Goal: Task Accomplishment & Management: Manage account settings

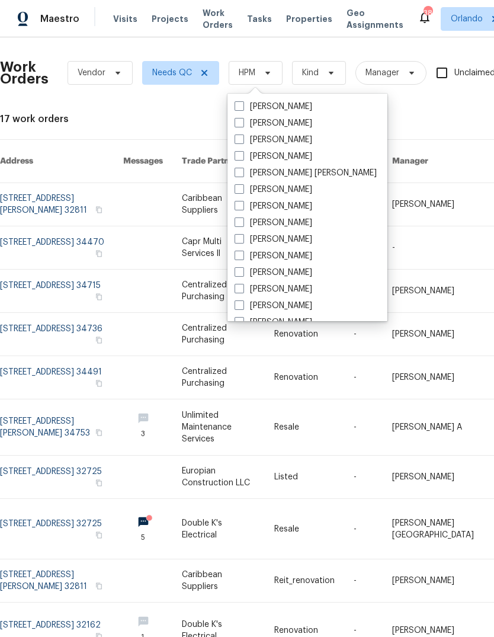
click at [283, 120] on label "[PERSON_NAME]" at bounding box center [274, 123] width 78 height 12
click at [242, 120] on input "[PERSON_NAME]" at bounding box center [239, 121] width 8 height 8
checkbox input "true"
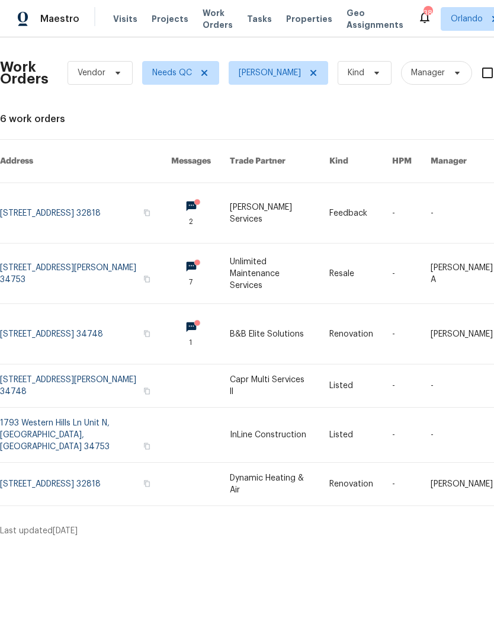
click at [30, 318] on link at bounding box center [85, 334] width 171 height 60
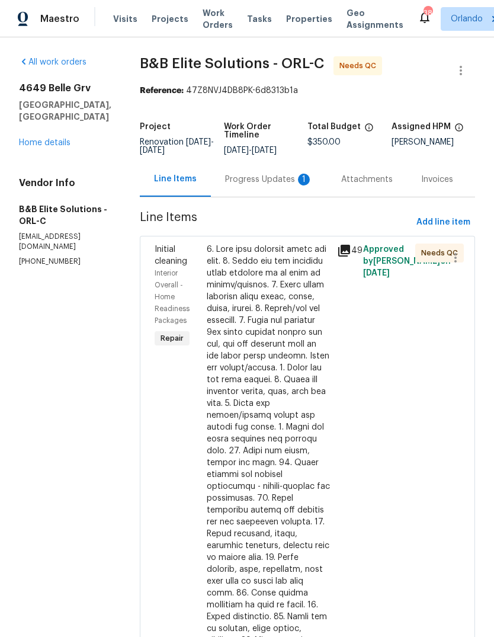
click at [270, 186] on div "Progress Updates 1" at bounding box center [269, 180] width 88 height 12
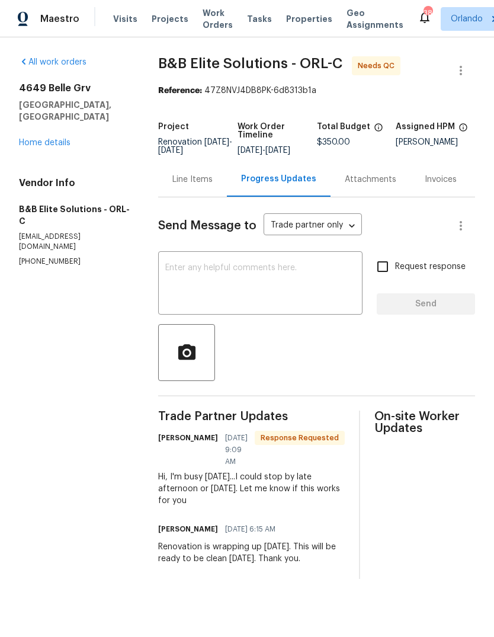
click at [187, 183] on div "Line Items" at bounding box center [193, 180] width 40 height 12
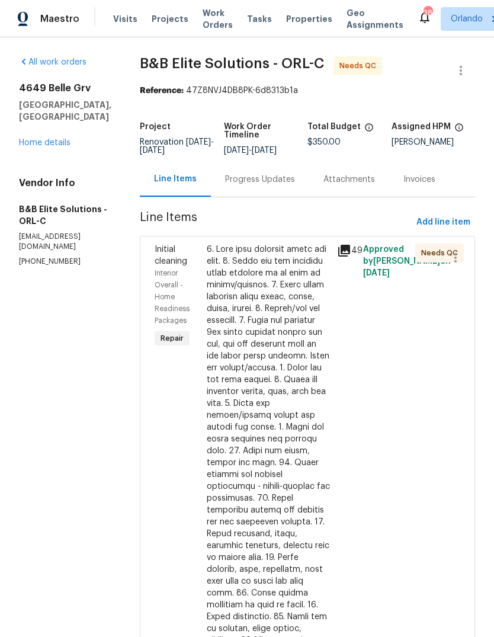
click at [243, 289] on div at bounding box center [268, 528] width 123 height 569
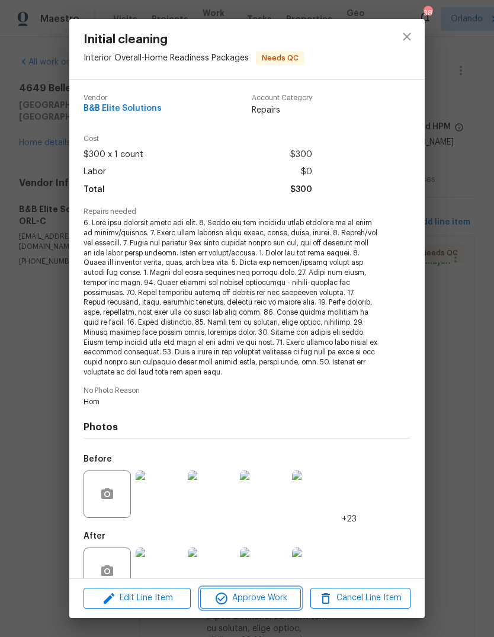
click at [268, 596] on span "Approve Work" at bounding box center [250, 598] width 93 height 15
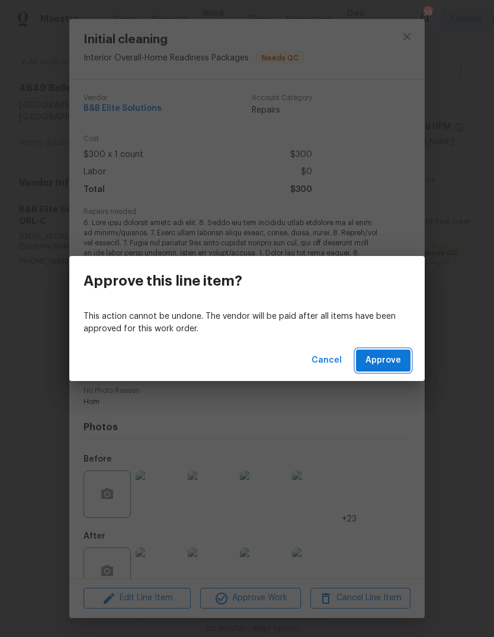
click at [389, 355] on span "Approve" at bounding box center [384, 360] width 36 height 15
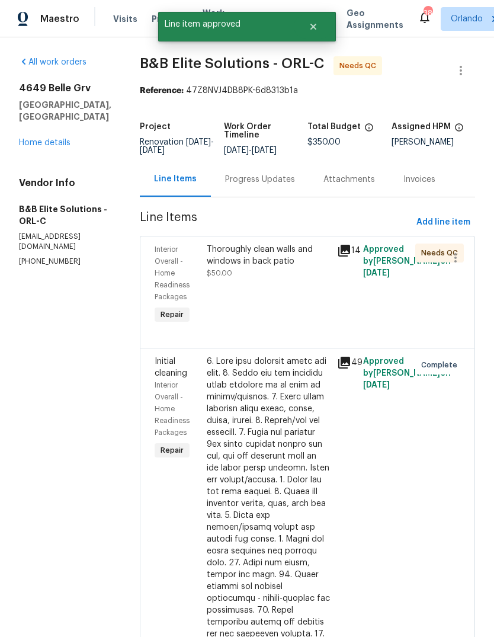
click at [41, 139] on link "Home details" at bounding box center [45, 143] width 52 height 8
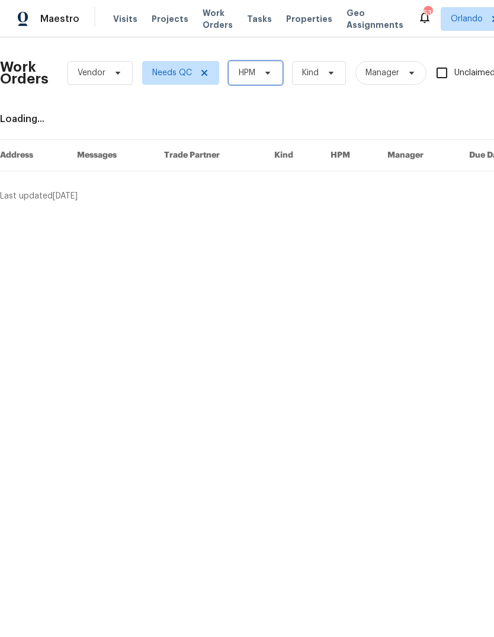
click at [272, 76] on icon at bounding box center [267, 72] width 9 height 9
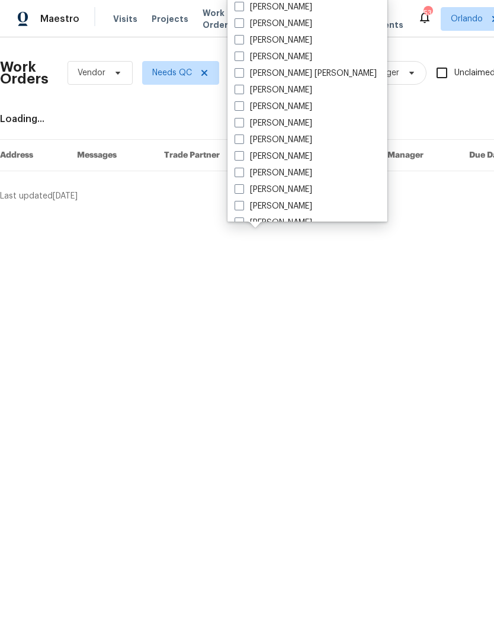
click at [245, 25] on label "[PERSON_NAME]" at bounding box center [274, 24] width 78 height 12
click at [242, 25] on input "[PERSON_NAME]" at bounding box center [239, 22] width 8 height 8
checkbox input "true"
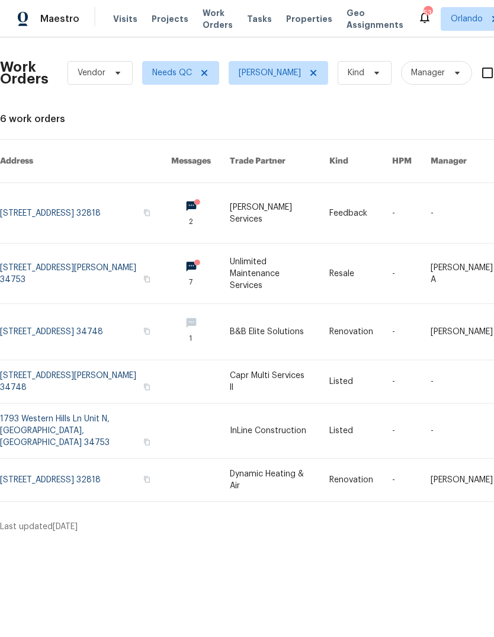
click at [34, 411] on link at bounding box center [85, 431] width 171 height 55
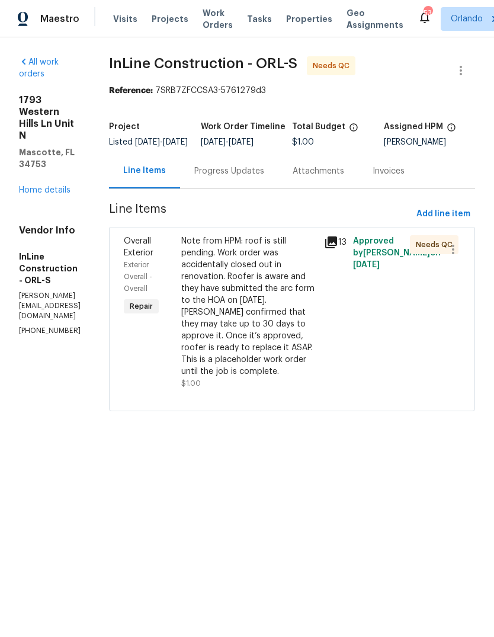
click at [234, 336] on div "Note from HPM: roof is still pending. Work order was accidentally closed out in…" at bounding box center [249, 306] width 136 height 142
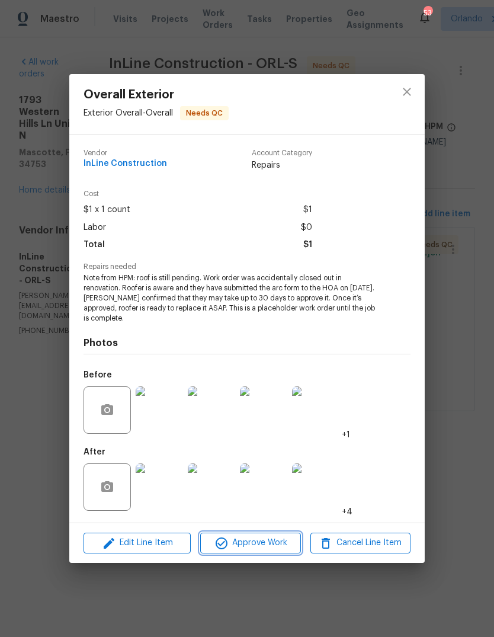
click at [235, 548] on span "Approve Work" at bounding box center [250, 543] width 93 height 15
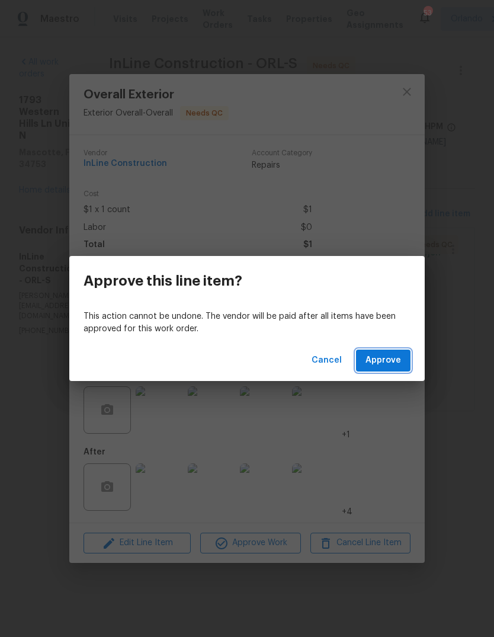
click at [395, 363] on span "Approve" at bounding box center [384, 360] width 36 height 15
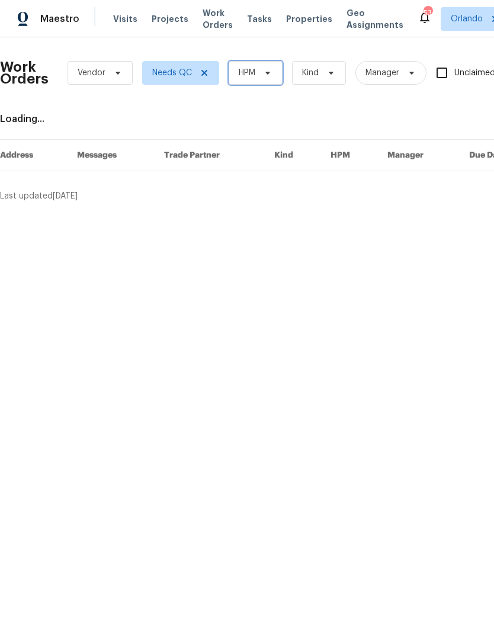
click at [260, 76] on span at bounding box center [266, 72] width 13 height 9
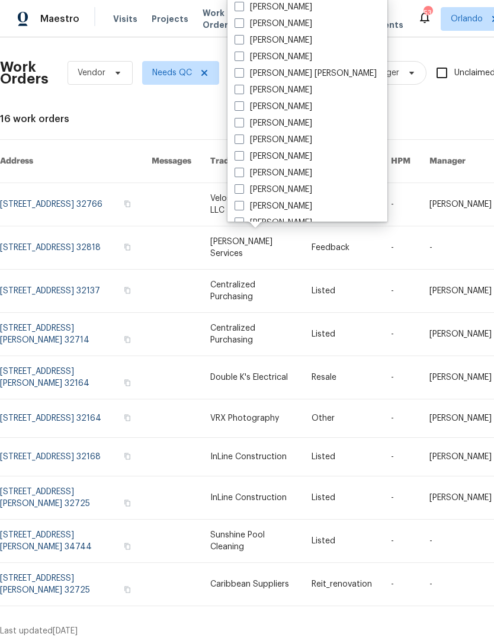
click at [246, 27] on label "[PERSON_NAME]" at bounding box center [274, 24] width 78 height 12
click at [242, 25] on input "[PERSON_NAME]" at bounding box center [239, 22] width 8 height 8
checkbox input "true"
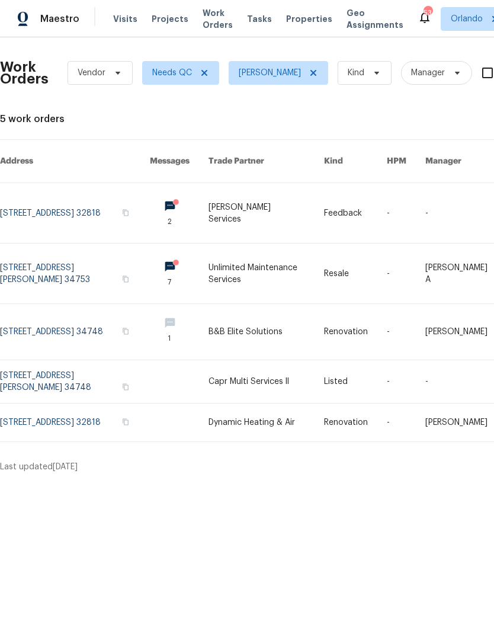
click at [37, 408] on link at bounding box center [75, 423] width 150 height 38
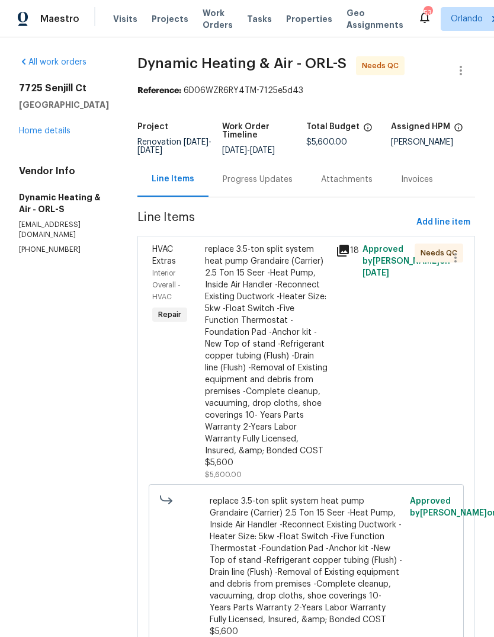
click at [237, 285] on div "replace 3.5-ton split system heat pump Grandaire (Carrier) 2.5 Ton 15 Seer -Hea…" at bounding box center [267, 356] width 124 height 225
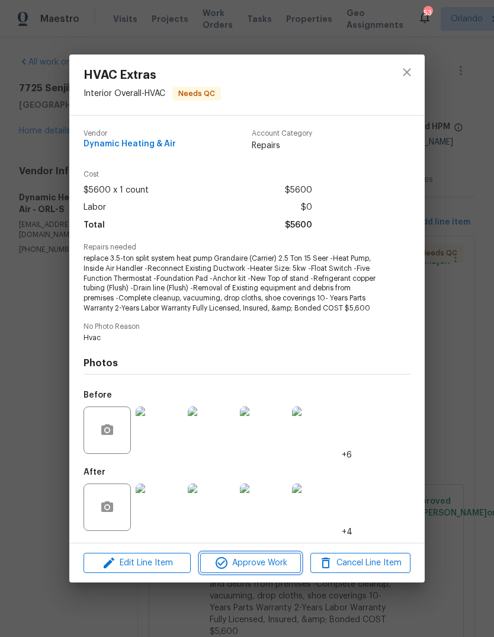
click at [234, 562] on span "Approve Work" at bounding box center [250, 563] width 93 height 15
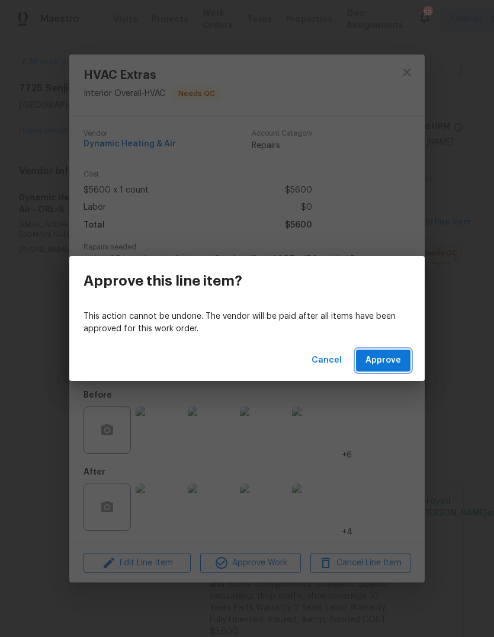
click at [401, 357] on button "Approve" at bounding box center [383, 361] width 55 height 22
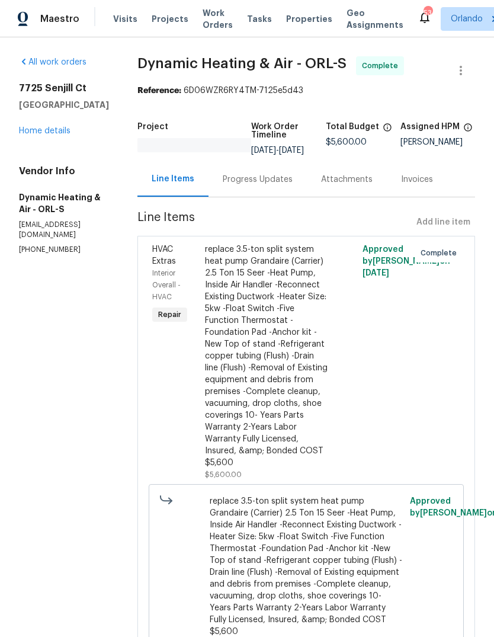
click at [203, 21] on span "Work Orders" at bounding box center [218, 19] width 30 height 24
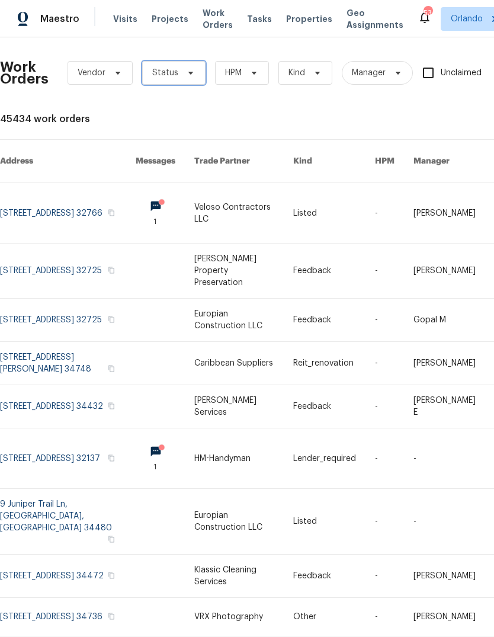
click at [183, 76] on span at bounding box center [189, 72] width 13 height 9
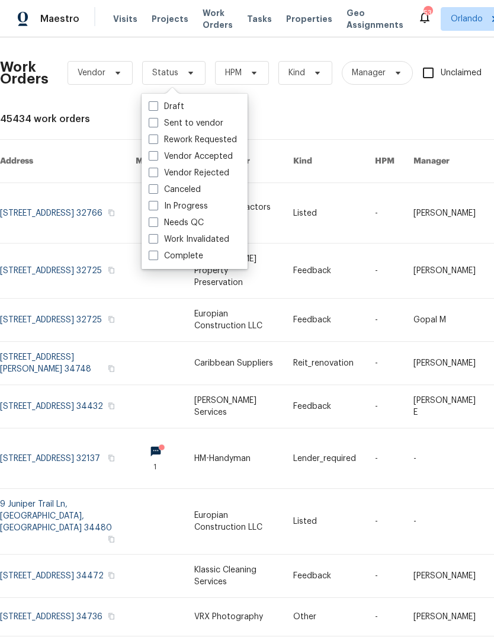
click at [154, 225] on span at bounding box center [153, 222] width 9 height 9
click at [154, 225] on input "Needs QC" at bounding box center [153, 221] width 8 height 8
checkbox input "true"
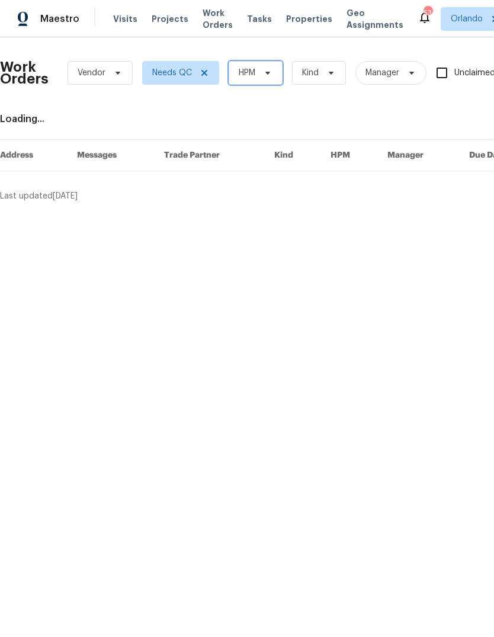
click at [255, 65] on span "HPM" at bounding box center [256, 73] width 54 height 24
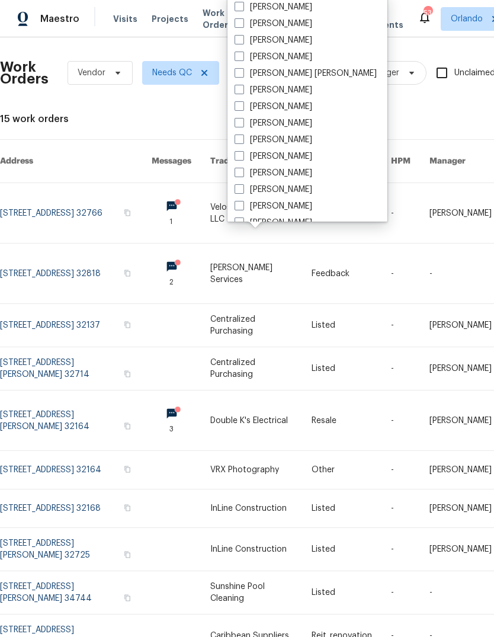
click at [249, 27] on label "[PERSON_NAME]" at bounding box center [274, 24] width 78 height 12
click at [242, 25] on input "[PERSON_NAME]" at bounding box center [239, 22] width 8 height 8
checkbox input "true"
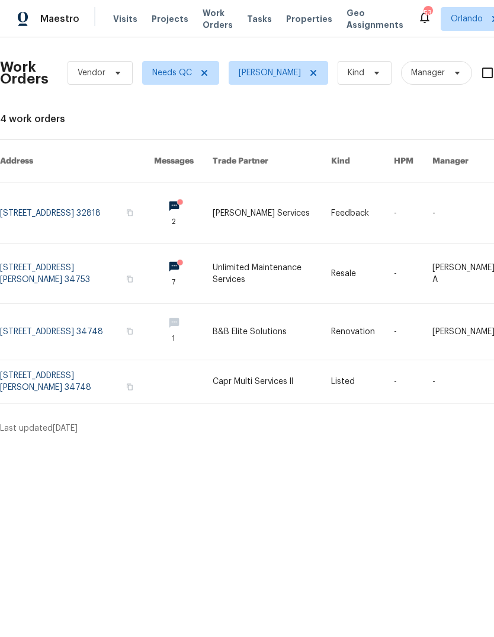
click at [24, 361] on link at bounding box center [77, 381] width 154 height 43
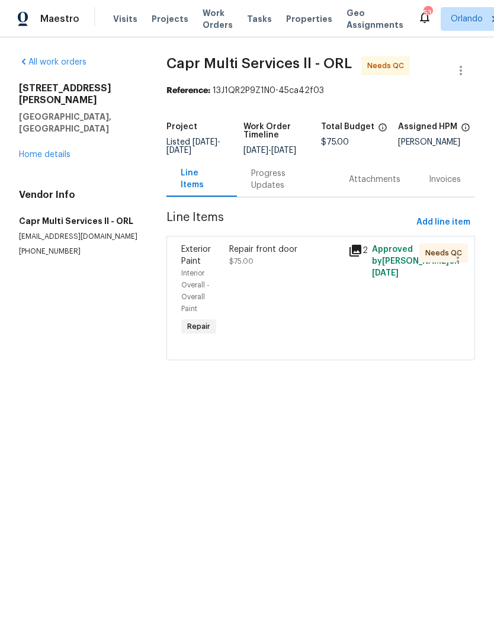
click at [32, 151] on link "Home details" at bounding box center [45, 155] width 52 height 8
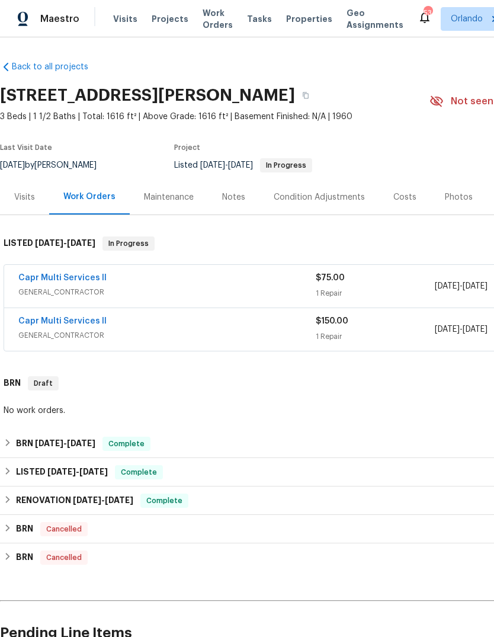
click at [206, 16] on span "Work Orders" at bounding box center [218, 19] width 30 height 24
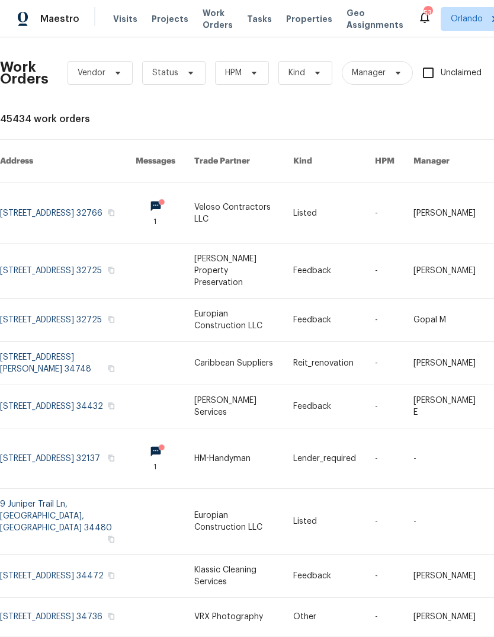
click at [203, 24] on span "Work Orders" at bounding box center [218, 19] width 30 height 24
click at [178, 76] on span "Status" at bounding box center [173, 73] width 63 height 24
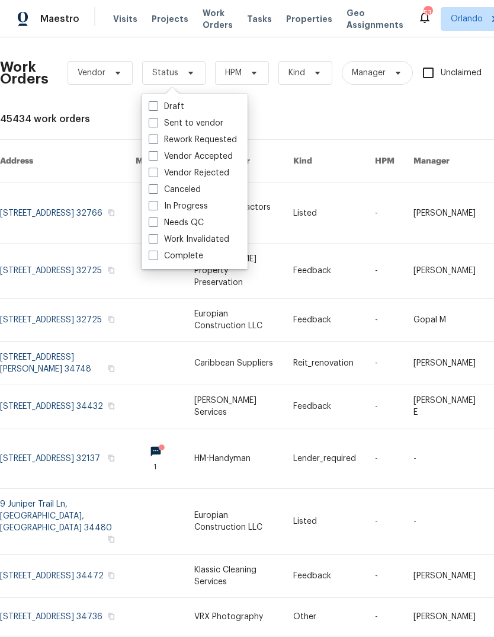
click at [159, 220] on label "Needs QC" at bounding box center [176, 223] width 55 height 12
click at [157, 220] on input "Needs QC" at bounding box center [153, 221] width 8 height 8
checkbox input "true"
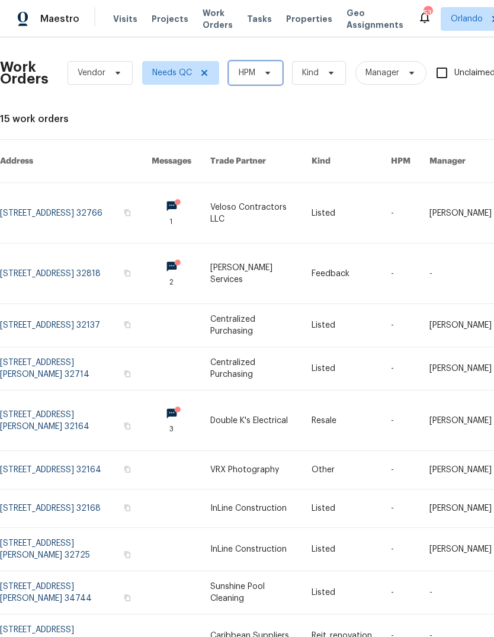
click at [251, 72] on span "HPM" at bounding box center [247, 73] width 17 height 12
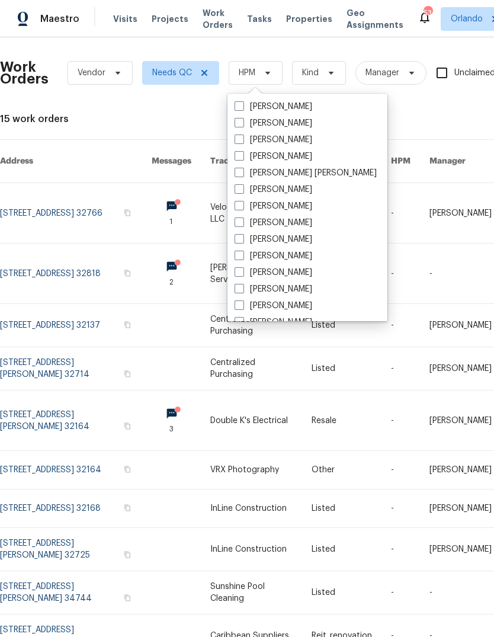
click at [242, 126] on span at bounding box center [239, 122] width 9 height 9
click at [242, 125] on input "[PERSON_NAME]" at bounding box center [239, 121] width 8 height 8
checkbox input "true"
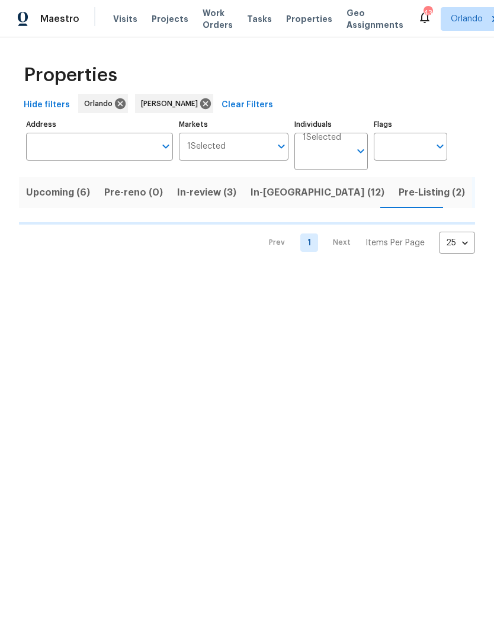
click at [278, 199] on span "In-reno (12)" at bounding box center [318, 192] width 134 height 17
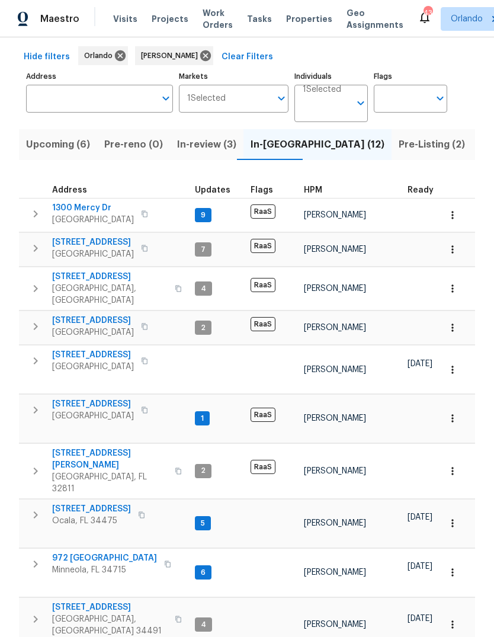
scroll to position [47, 0]
click at [73, 350] on span "7655 SW 80th Pl" at bounding box center [93, 356] width 82 height 12
click at [56, 137] on span "Upcoming (6)" at bounding box center [58, 145] width 64 height 17
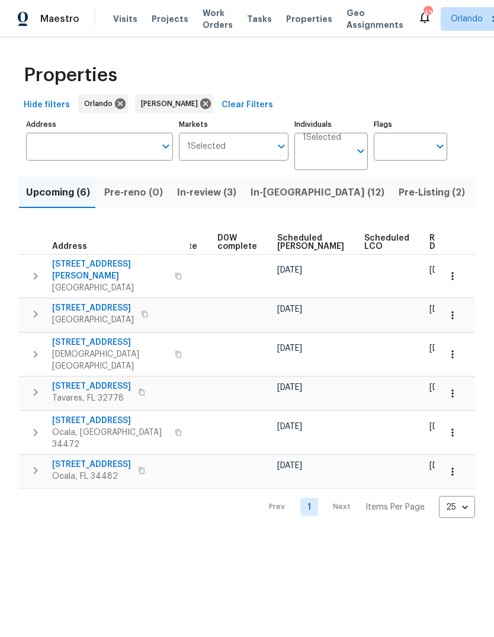
scroll to position [0, 309]
click at [432, 243] on span "Ready Date" at bounding box center [445, 242] width 26 height 17
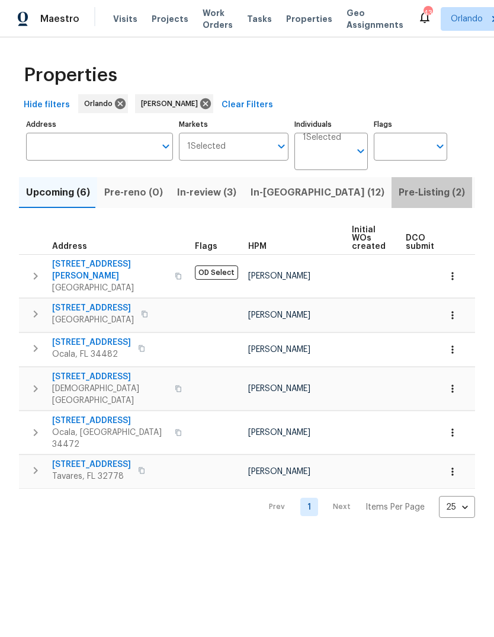
click at [392, 184] on button "Pre-Listing (2)" at bounding box center [432, 192] width 81 height 31
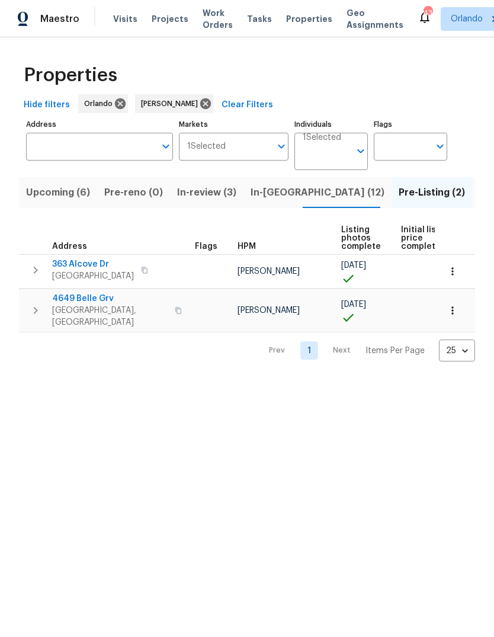
click at [64, 266] on span "363 Alcove Dr" at bounding box center [93, 264] width 82 height 12
click at [76, 301] on span "4649 Belle Grv" at bounding box center [110, 299] width 116 height 12
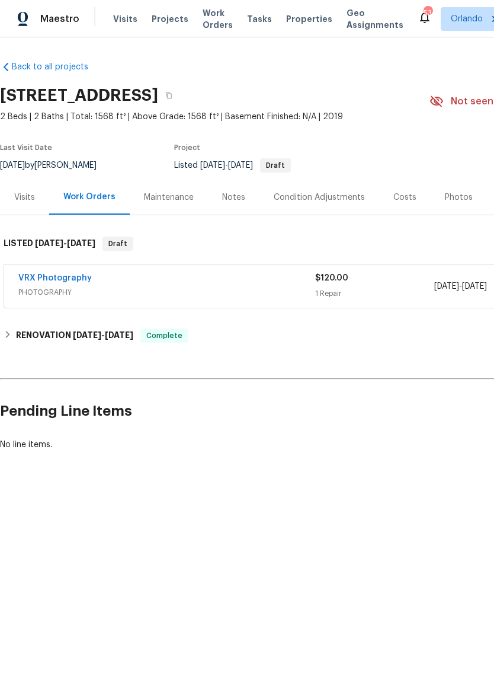
click at [460, 189] on div "Photos" at bounding box center [459, 197] width 56 height 35
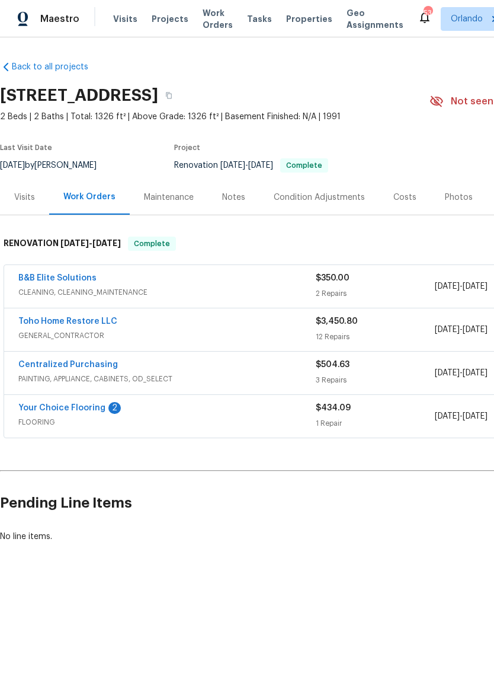
click at [449, 197] on div "Photos" at bounding box center [459, 197] width 28 height 12
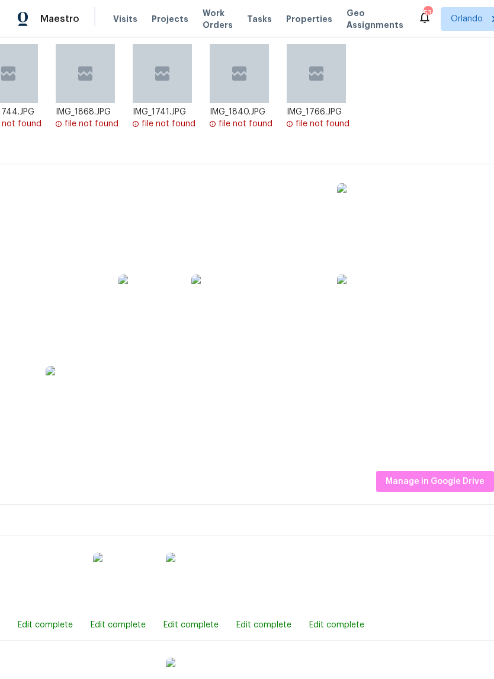
scroll to position [328, 175]
